Goal: Information Seeking & Learning: Learn about a topic

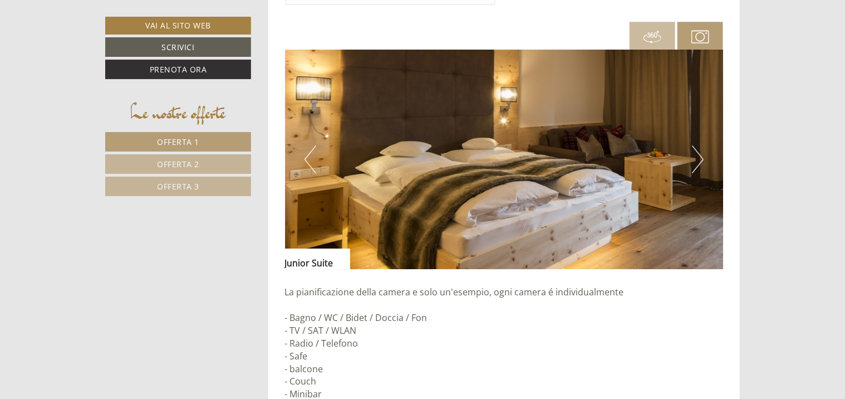
scroll to position [1656, 0]
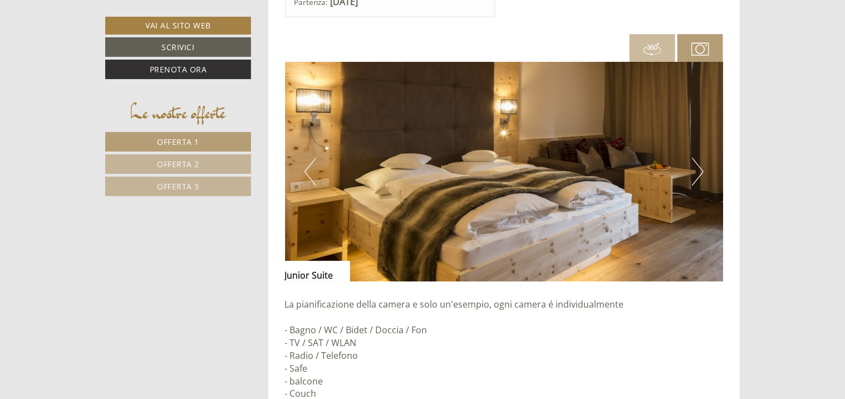
click at [695, 172] on button "Next" at bounding box center [698, 172] width 12 height 28
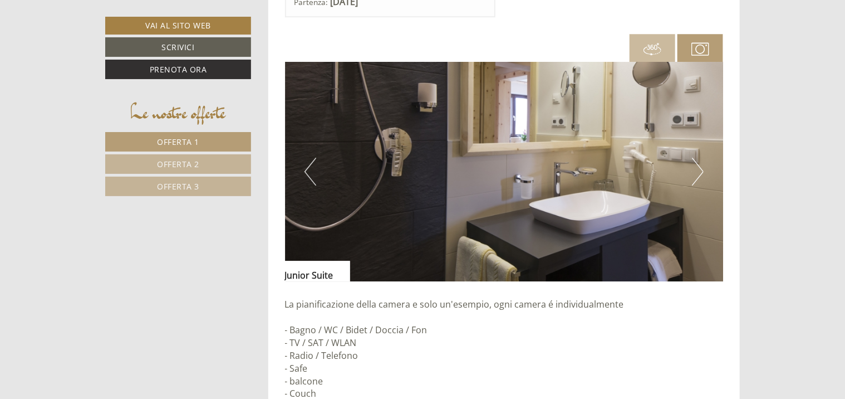
click at [695, 172] on button "Next" at bounding box center [698, 172] width 12 height 28
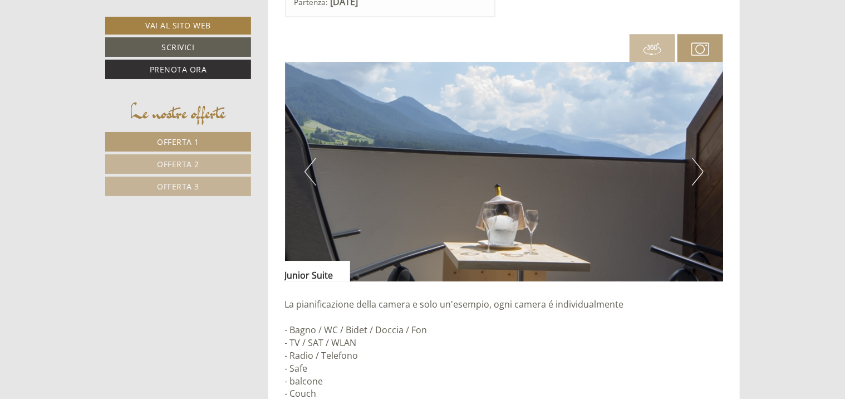
click at [695, 172] on button "Next" at bounding box center [698, 172] width 12 height 28
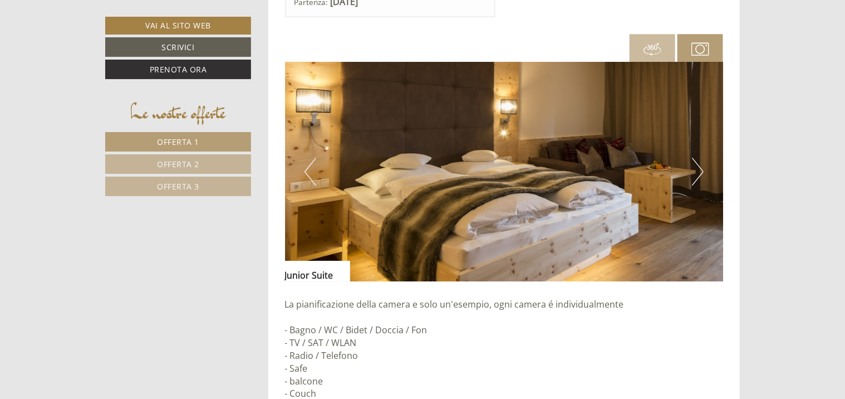
click at [695, 172] on button "Next" at bounding box center [698, 172] width 12 height 28
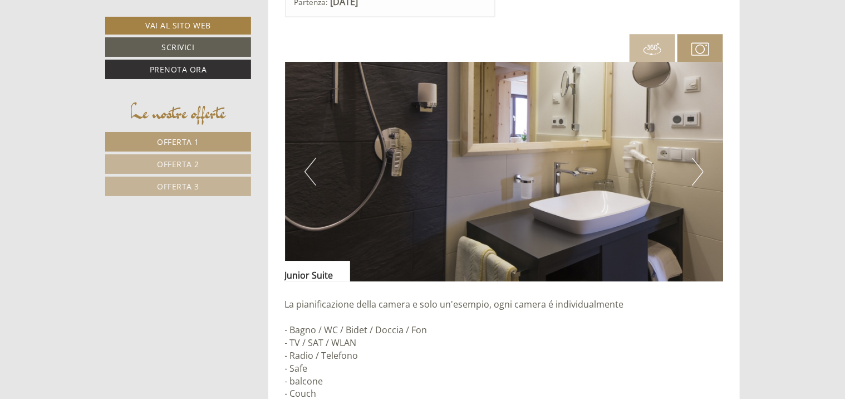
click at [695, 172] on button "Next" at bounding box center [698, 172] width 12 height 28
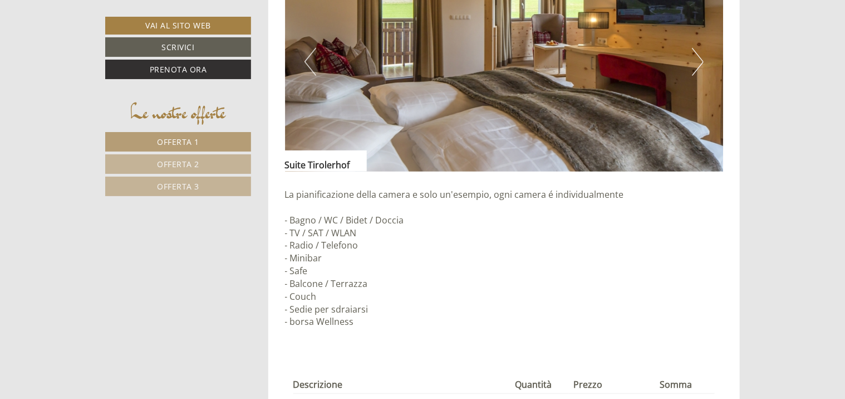
scroll to position [2564, 0]
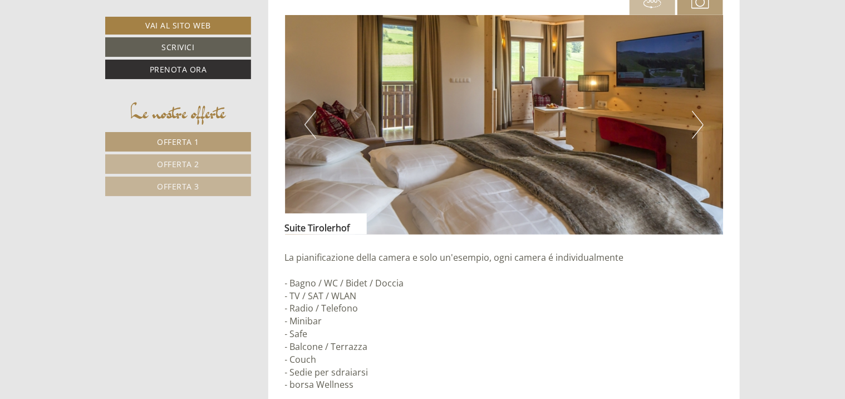
click at [701, 120] on button "Next" at bounding box center [698, 125] width 12 height 28
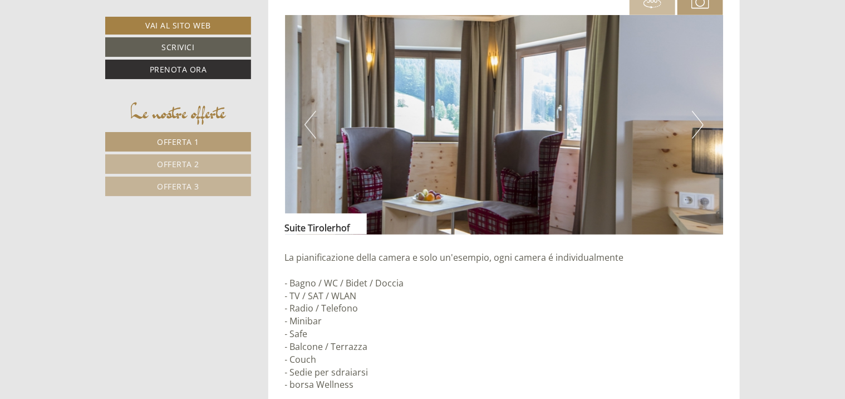
click at [701, 120] on button "Next" at bounding box center [698, 125] width 12 height 28
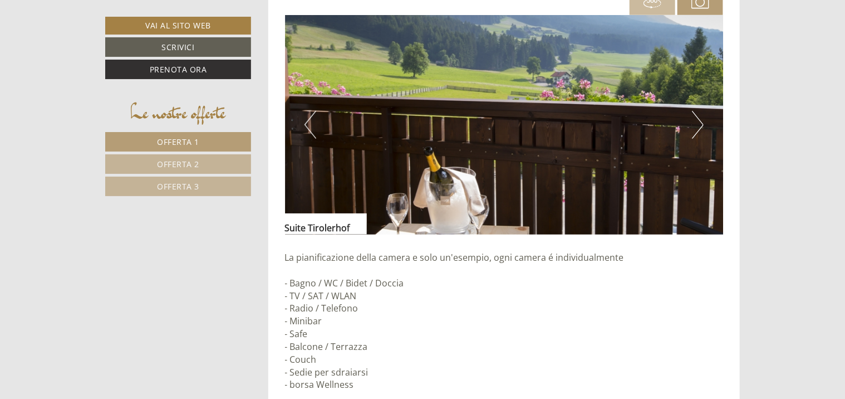
click at [701, 120] on button "Next" at bounding box center [698, 125] width 12 height 28
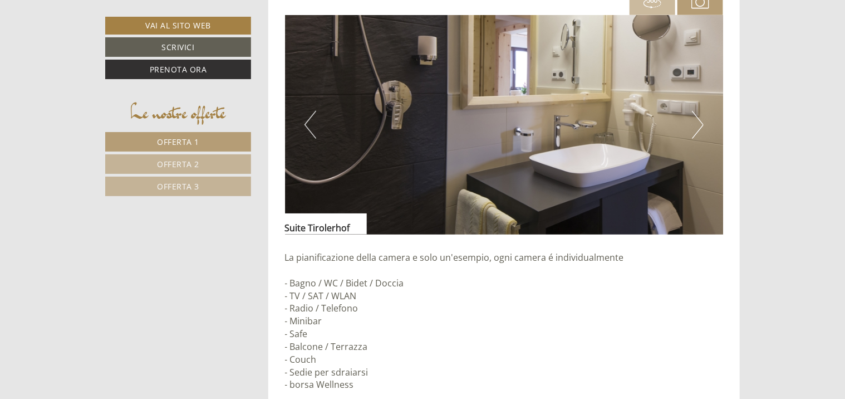
click at [701, 120] on button "Next" at bounding box center [698, 125] width 12 height 28
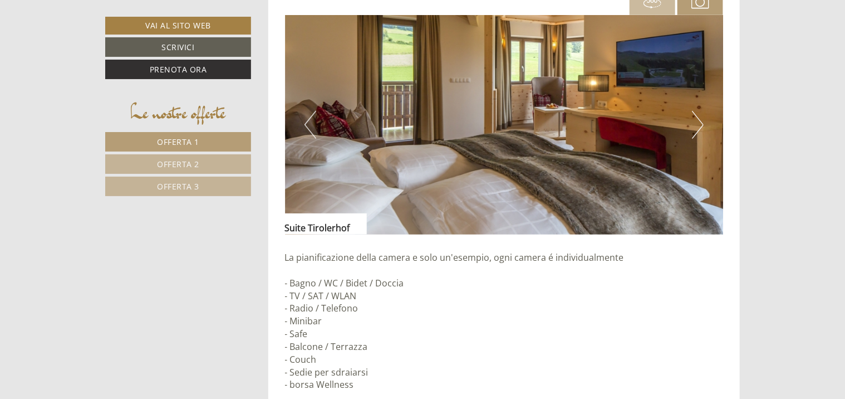
click at [701, 120] on button "Next" at bounding box center [698, 125] width 12 height 28
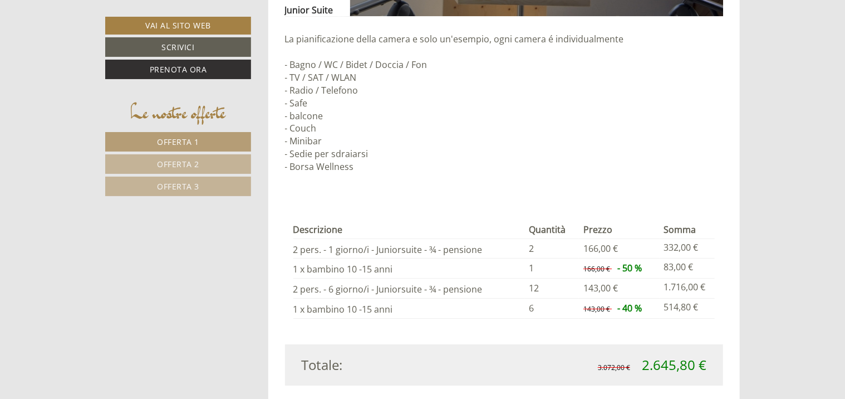
scroll to position [1785, 0]
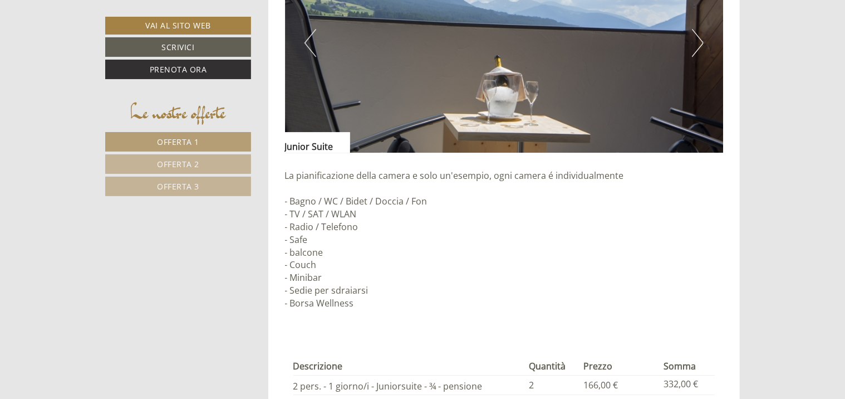
click at [696, 48] on button "Next" at bounding box center [698, 43] width 12 height 28
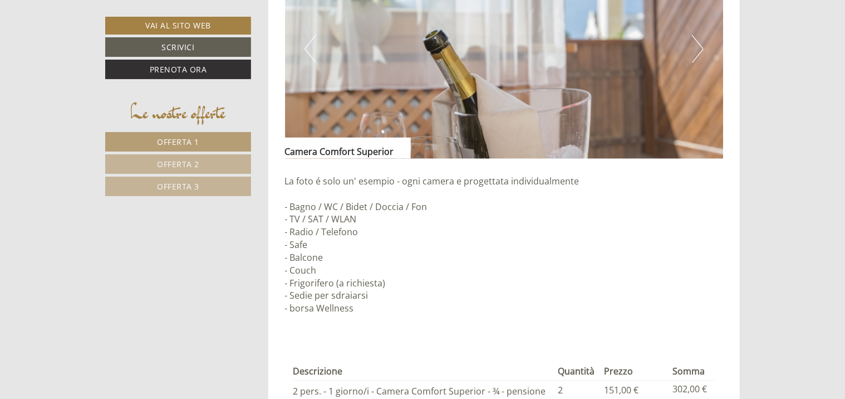
scroll to position [894, 0]
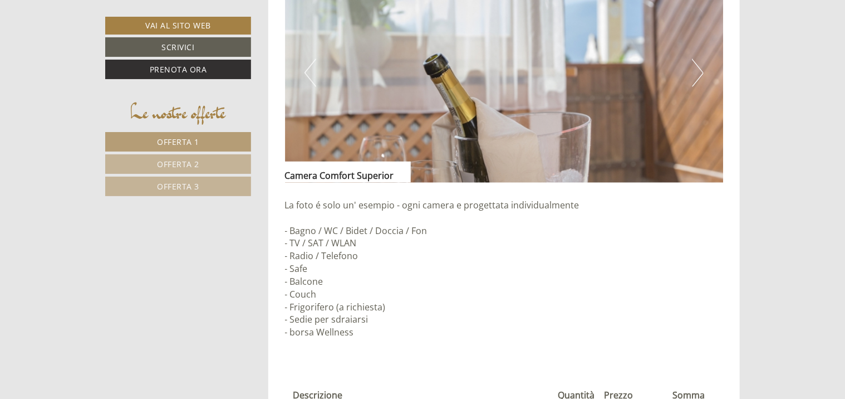
click at [695, 71] on button "Next" at bounding box center [698, 73] width 12 height 28
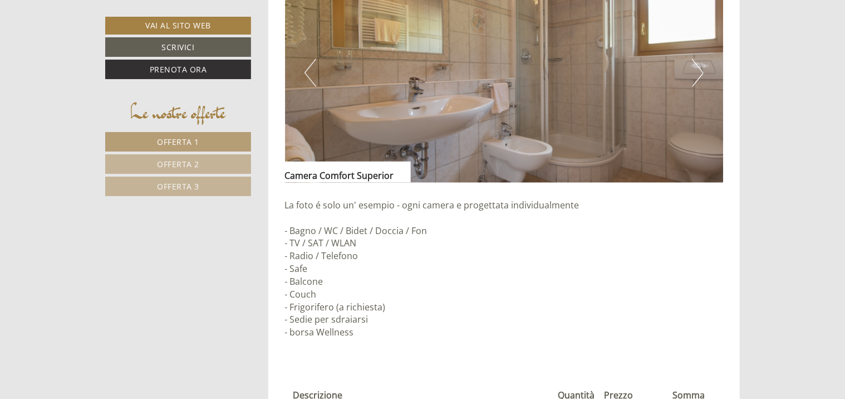
click at [695, 71] on button "Next" at bounding box center [698, 73] width 12 height 28
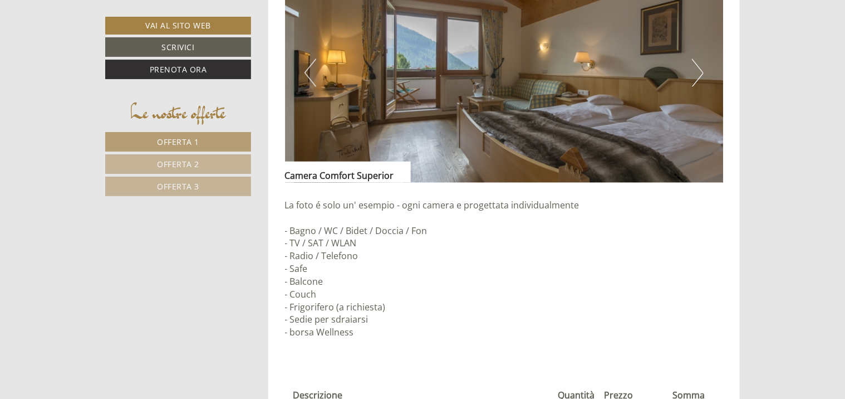
click at [695, 71] on button "Next" at bounding box center [698, 73] width 12 height 28
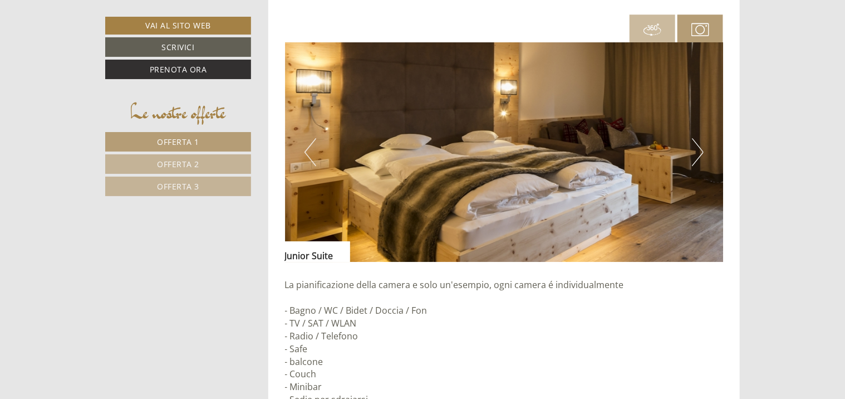
scroll to position [1674, 0]
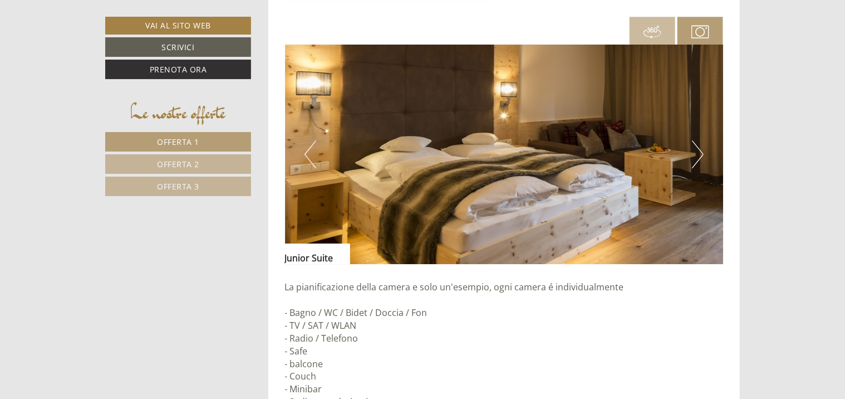
click at [700, 158] on button "Next" at bounding box center [698, 154] width 12 height 28
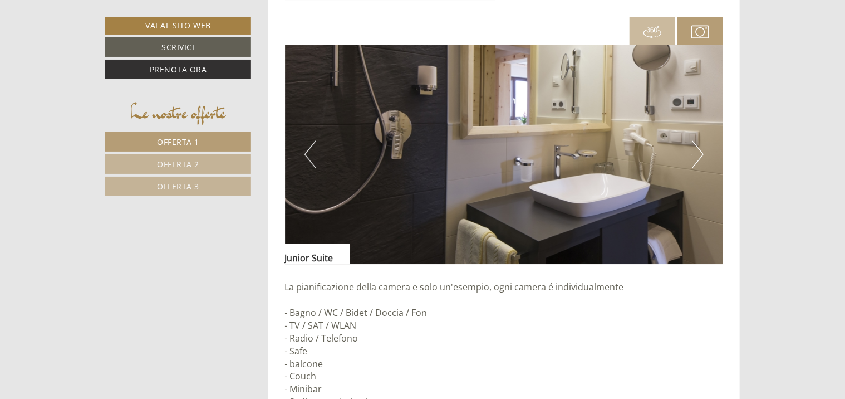
click at [700, 158] on button "Next" at bounding box center [698, 154] width 12 height 28
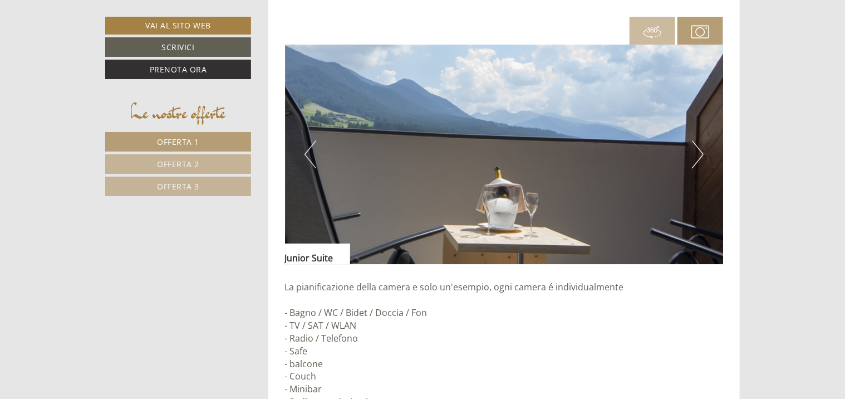
click at [700, 158] on button "Next" at bounding box center [698, 154] width 12 height 28
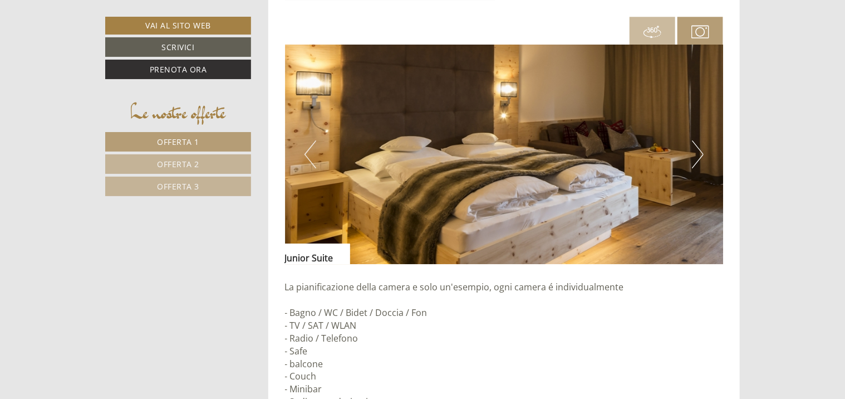
click at [698, 150] on button "Next" at bounding box center [698, 154] width 12 height 28
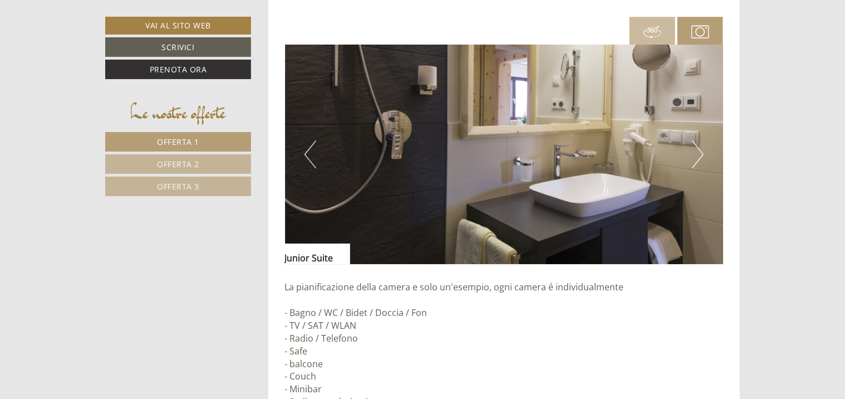
click at [698, 150] on button "Next" at bounding box center [698, 154] width 12 height 28
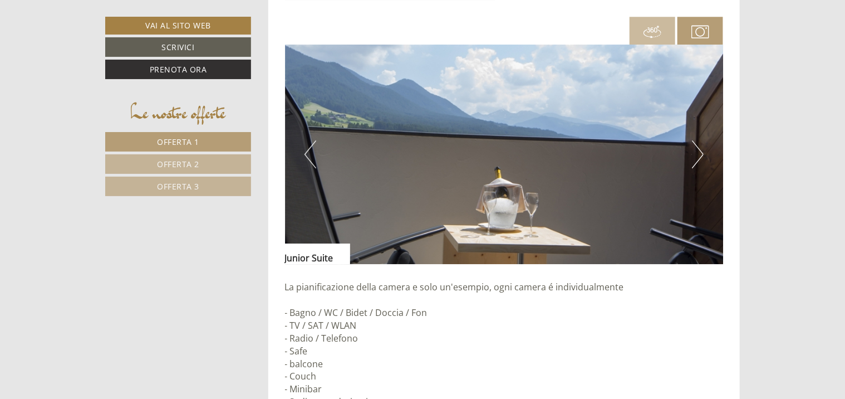
click at [200, 163] on link "Offerta 2" at bounding box center [178, 163] width 146 height 19
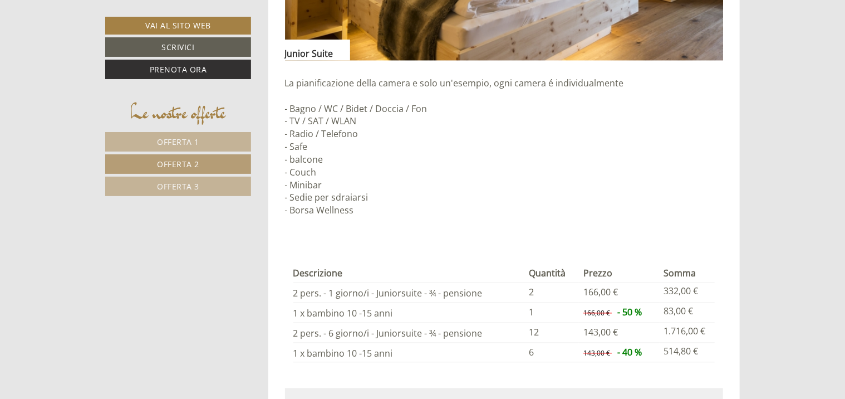
scroll to position [1100, 0]
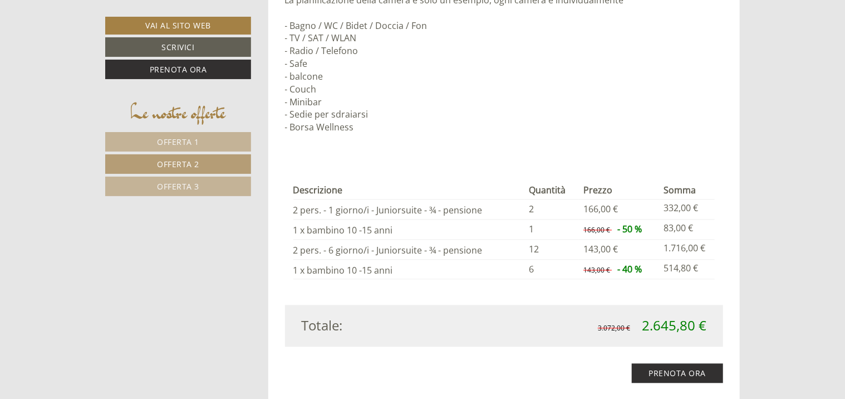
click at [185, 186] on span "Offerta 3" at bounding box center [178, 186] width 42 height 11
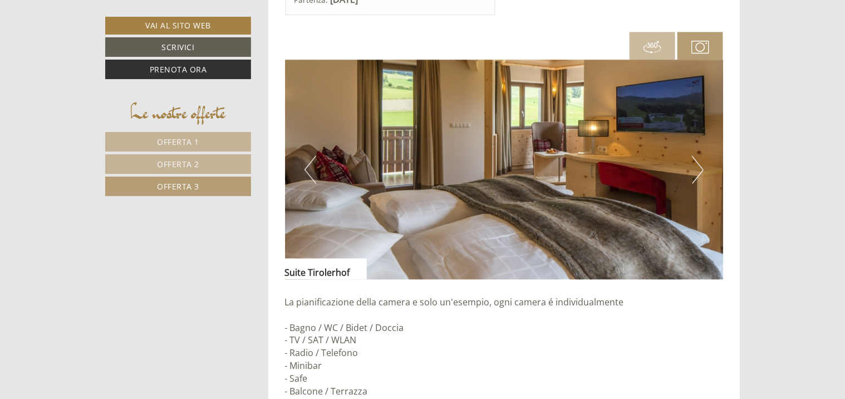
scroll to position [933, 0]
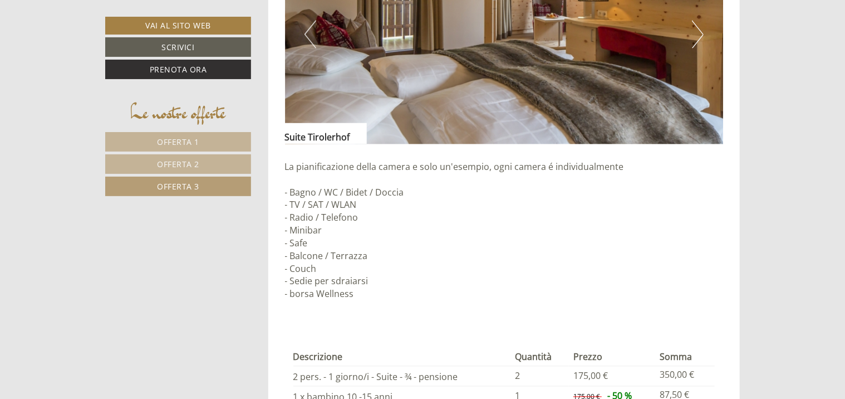
click at [189, 166] on span "Offerta 2" at bounding box center [178, 164] width 42 height 11
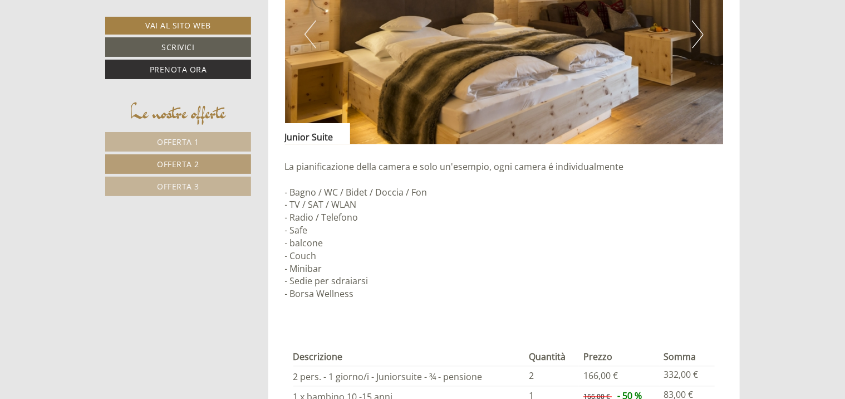
click at [189, 191] on link "Offerta 3" at bounding box center [178, 185] width 146 height 19
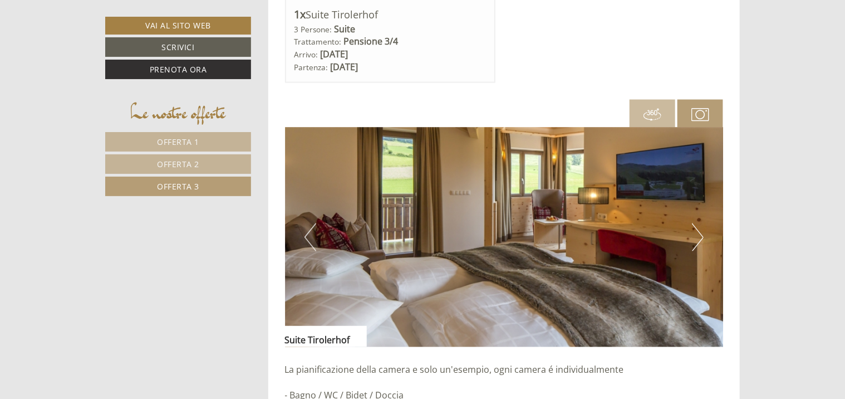
scroll to position [877, 0]
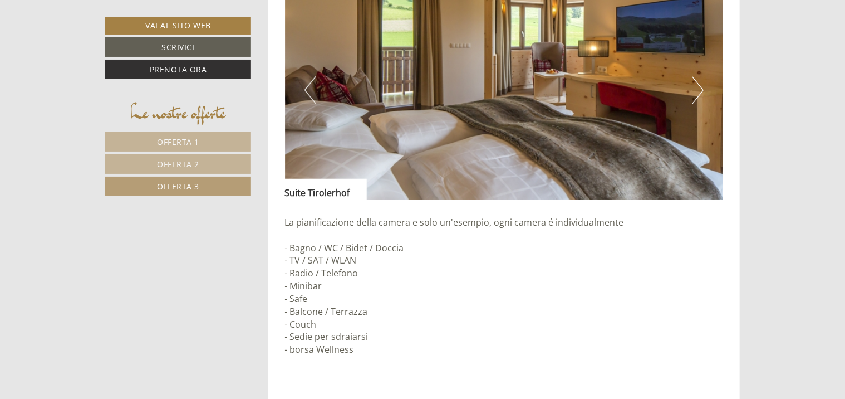
click at [193, 159] on span "Offerta 2" at bounding box center [178, 164] width 42 height 11
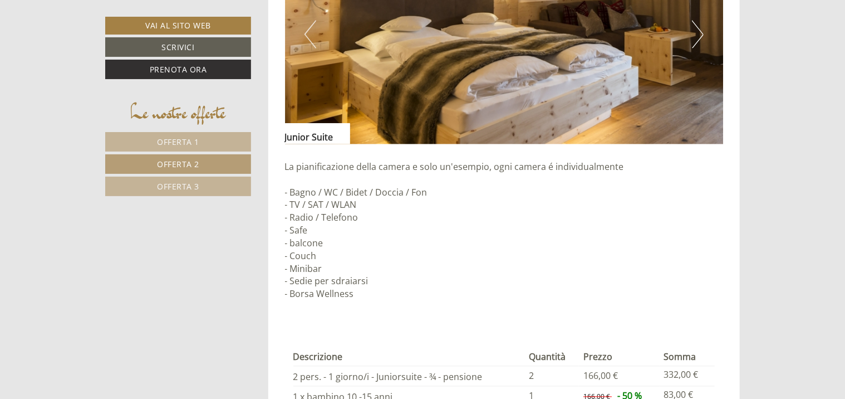
scroll to position [766, 0]
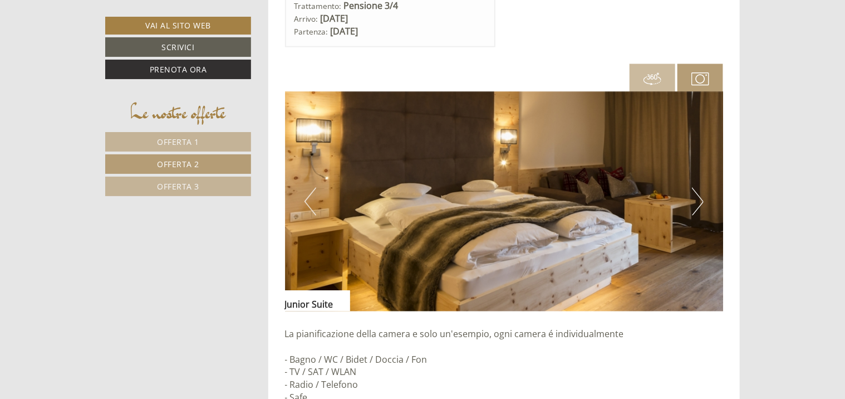
click at [697, 196] on button "Next" at bounding box center [698, 202] width 12 height 28
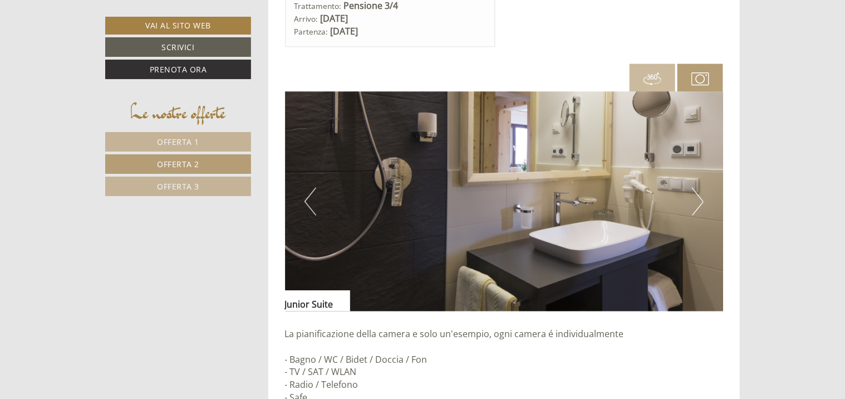
drag, startPoint x: 697, startPoint y: 196, endPoint x: 233, endPoint y: 233, distance: 465.6
click at [699, 198] on button "Next" at bounding box center [698, 202] width 12 height 28
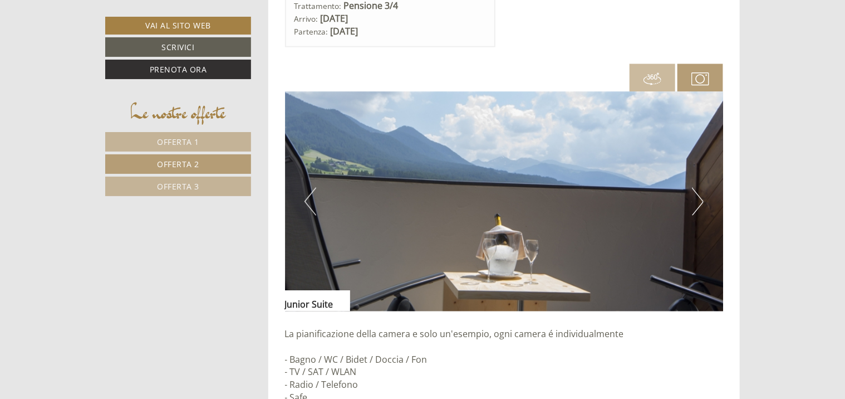
click at [699, 198] on button "Next" at bounding box center [698, 202] width 12 height 28
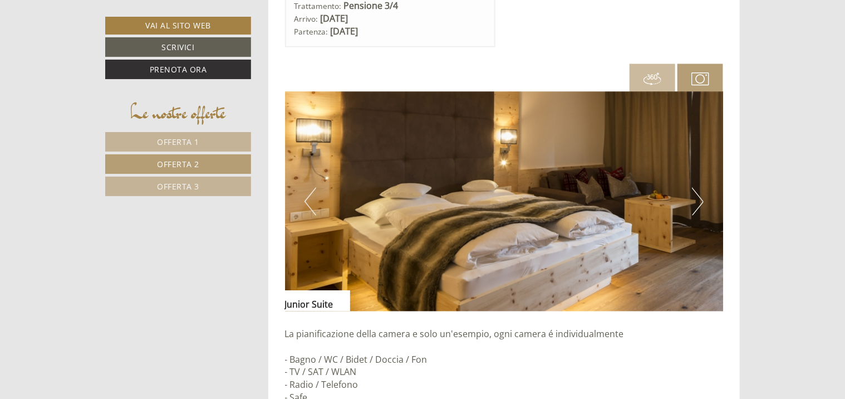
click at [699, 198] on button "Next" at bounding box center [698, 202] width 12 height 28
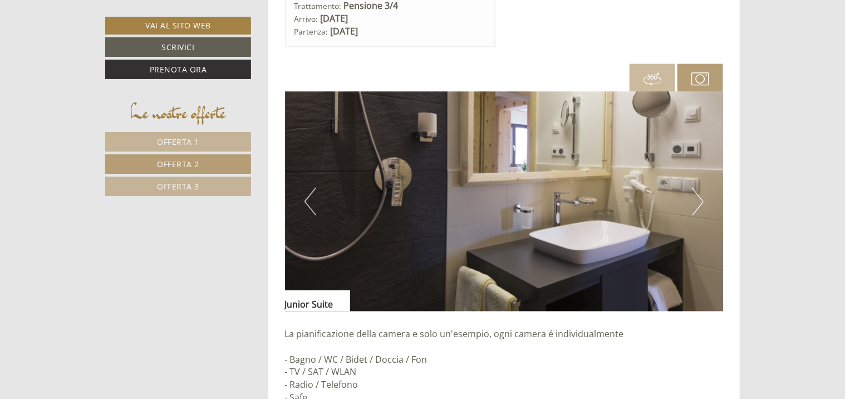
click at [202, 144] on link "Offerta 1" at bounding box center [178, 141] width 146 height 19
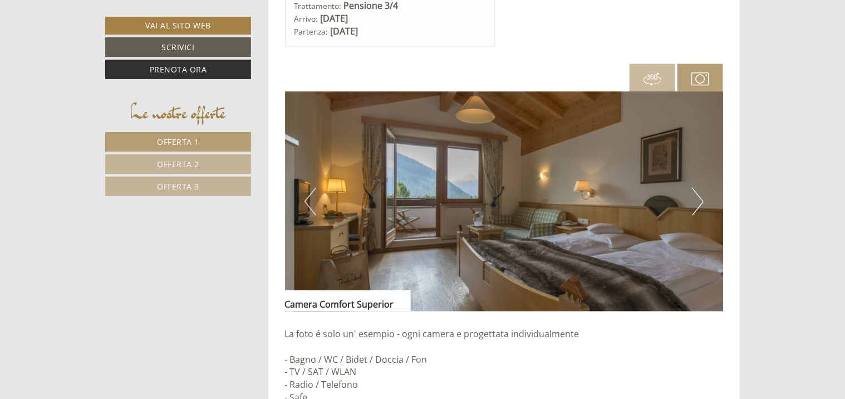
scroll to position [655, 0]
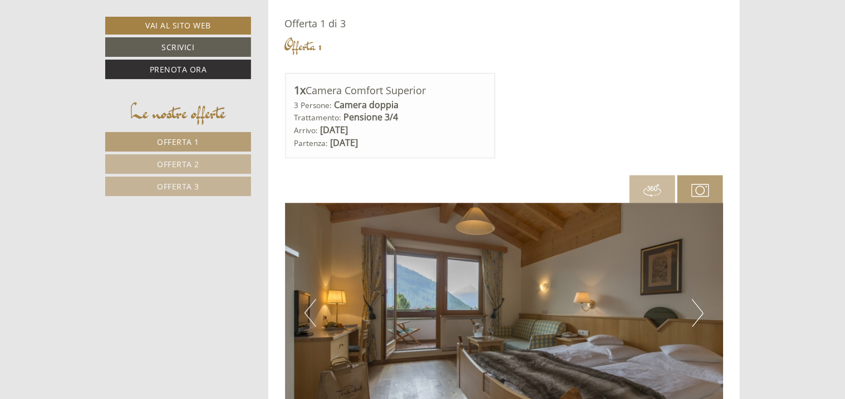
click at [205, 164] on link "Offerta 2" at bounding box center [178, 163] width 146 height 19
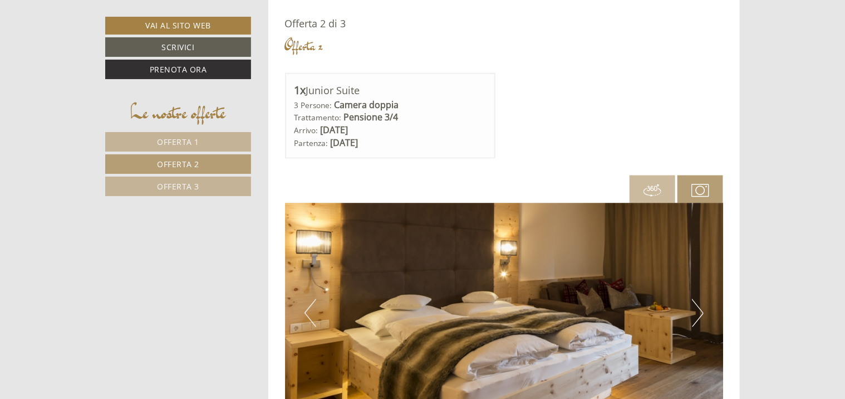
click at [204, 180] on link "Offerta 3" at bounding box center [178, 185] width 146 height 19
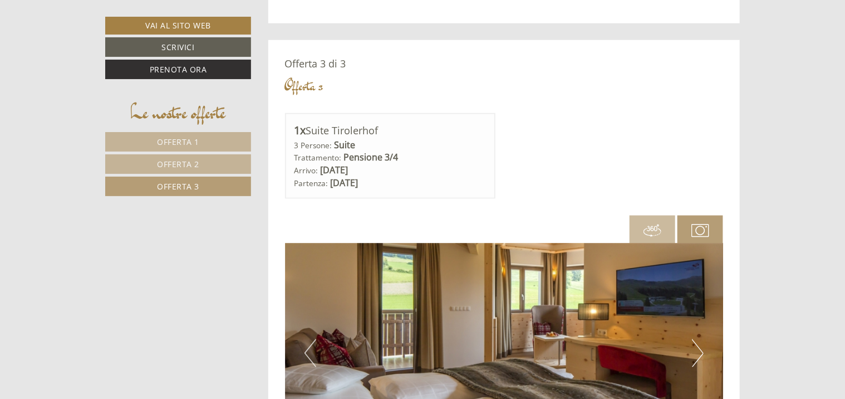
scroll to position [488, 0]
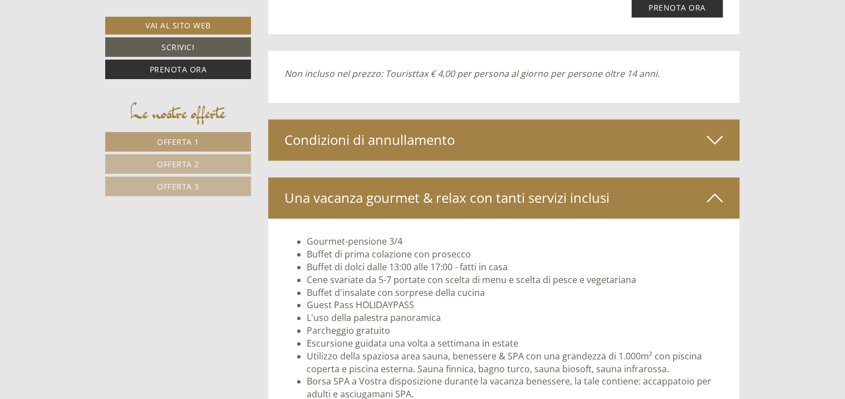
scroll to position [3019, 0]
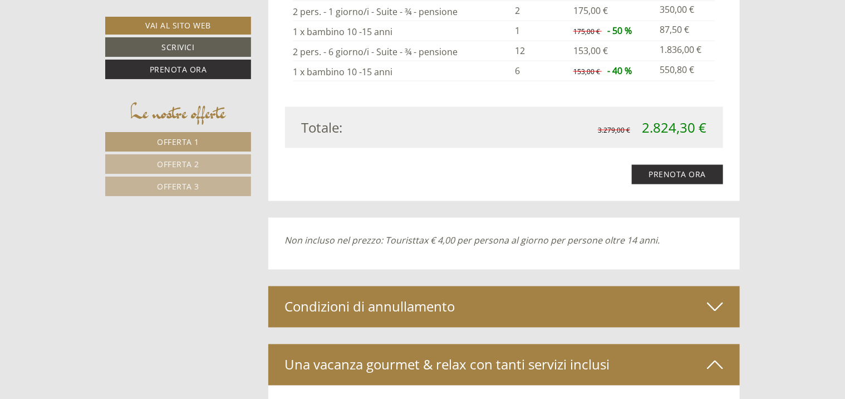
drag, startPoint x: 843, startPoint y: 214, endPoint x: 843, endPoint y: 167, distance: 46.8
click at [843, 167] on div "Buon giorno Signor Bottinelli! [GEOGRAPHIC_DATA] e [GEOGRAPHIC_DATA] Grazie di …" at bounding box center [422, 101] width 845 height 5415
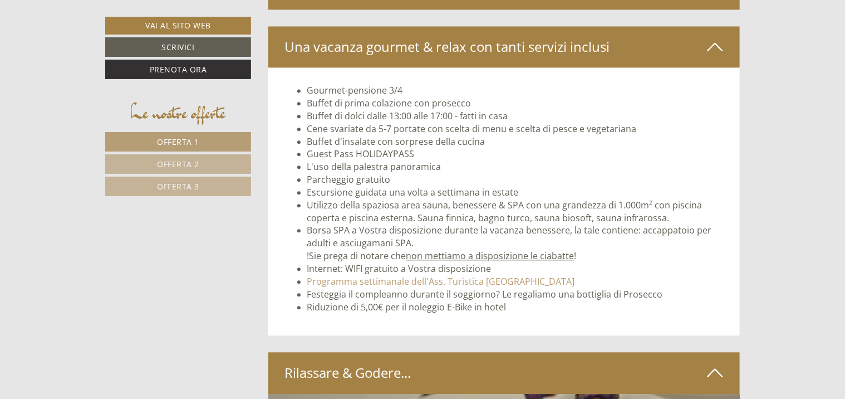
scroll to position [3339, 0]
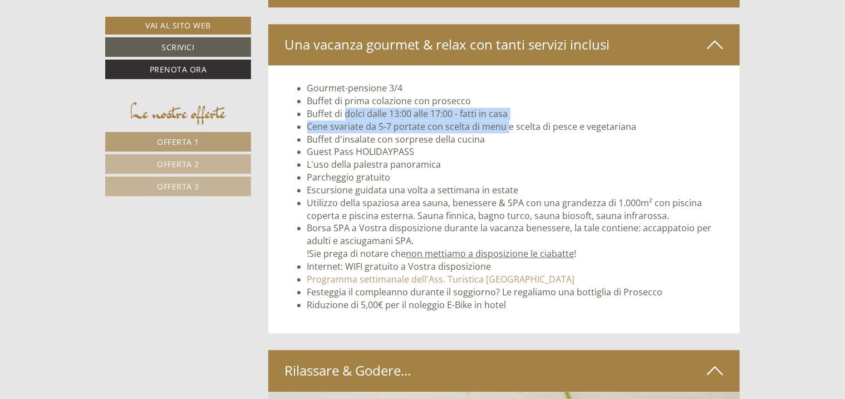
drag, startPoint x: 347, startPoint y: 111, endPoint x: 506, endPoint y: 117, distance: 159.9
click at [506, 117] on ul "Gourmet-pensione 3/4 Buffet di prima colazione con prosecco Buffet di dolci dal…" at bounding box center [504, 196] width 439 height 229
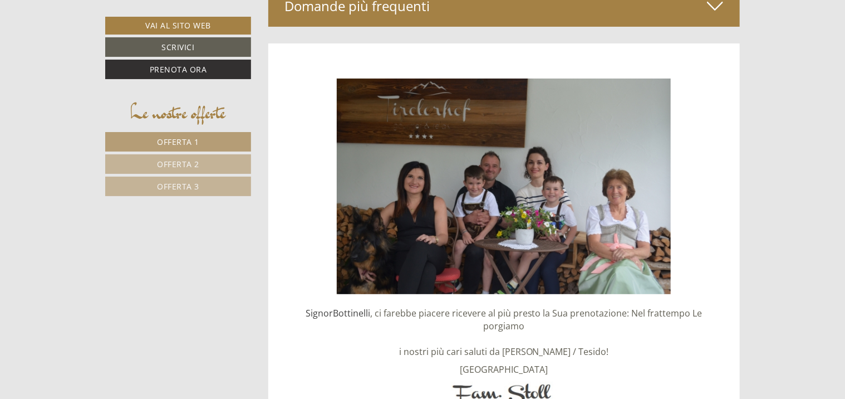
scroll to position [4230, 0]
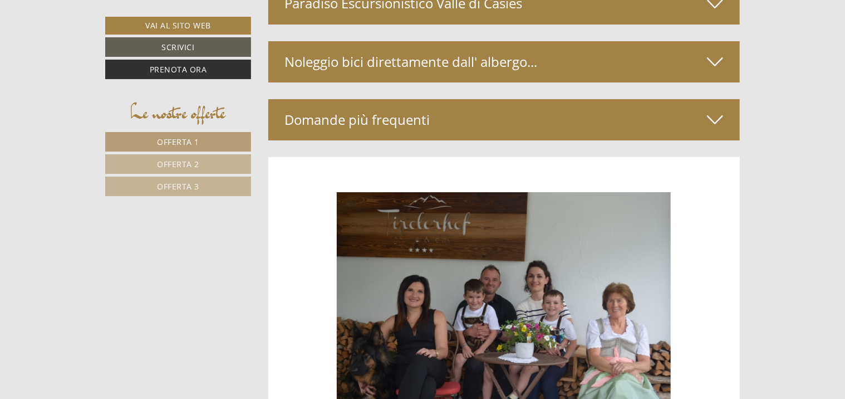
click at [415, 116] on div "Domande più frequenti" at bounding box center [504, 119] width 472 height 41
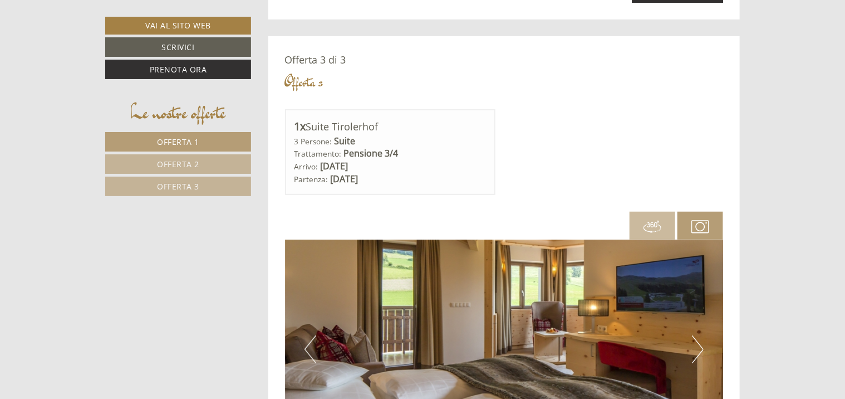
scroll to position [2226, 0]
